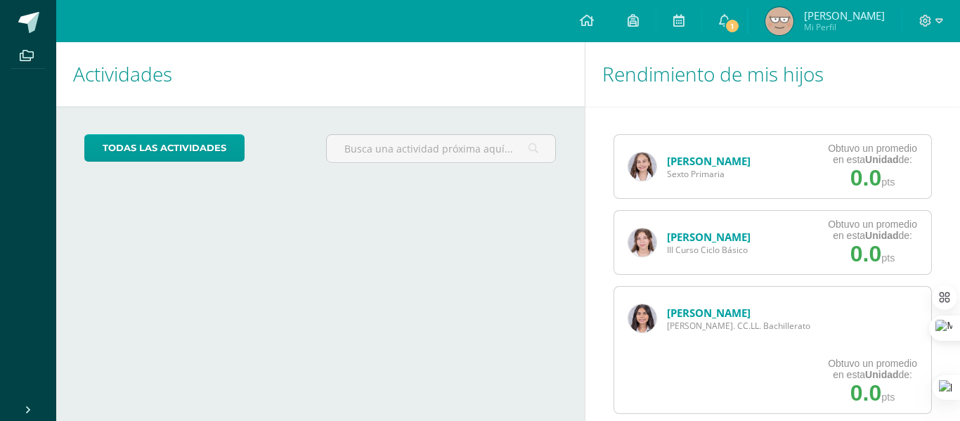
click at [702, 313] on link "[PERSON_NAME]" at bounding box center [709, 313] width 84 height 14
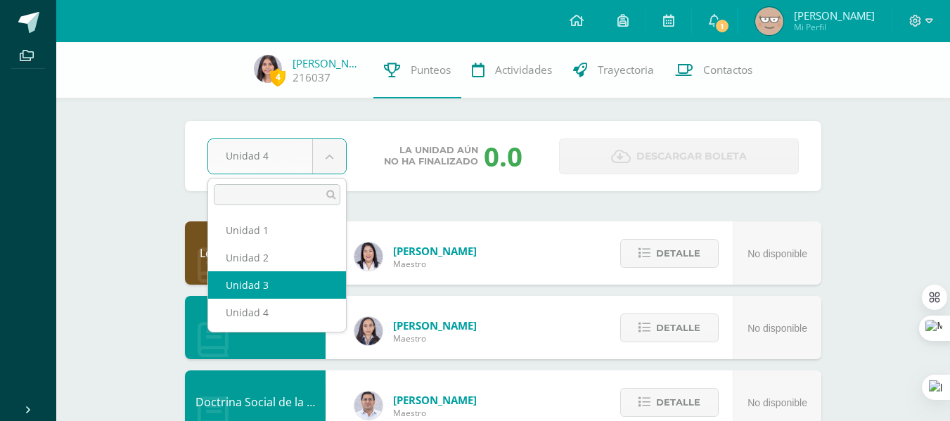
select select "Unidad 3"
